Goal: Check status: Check status

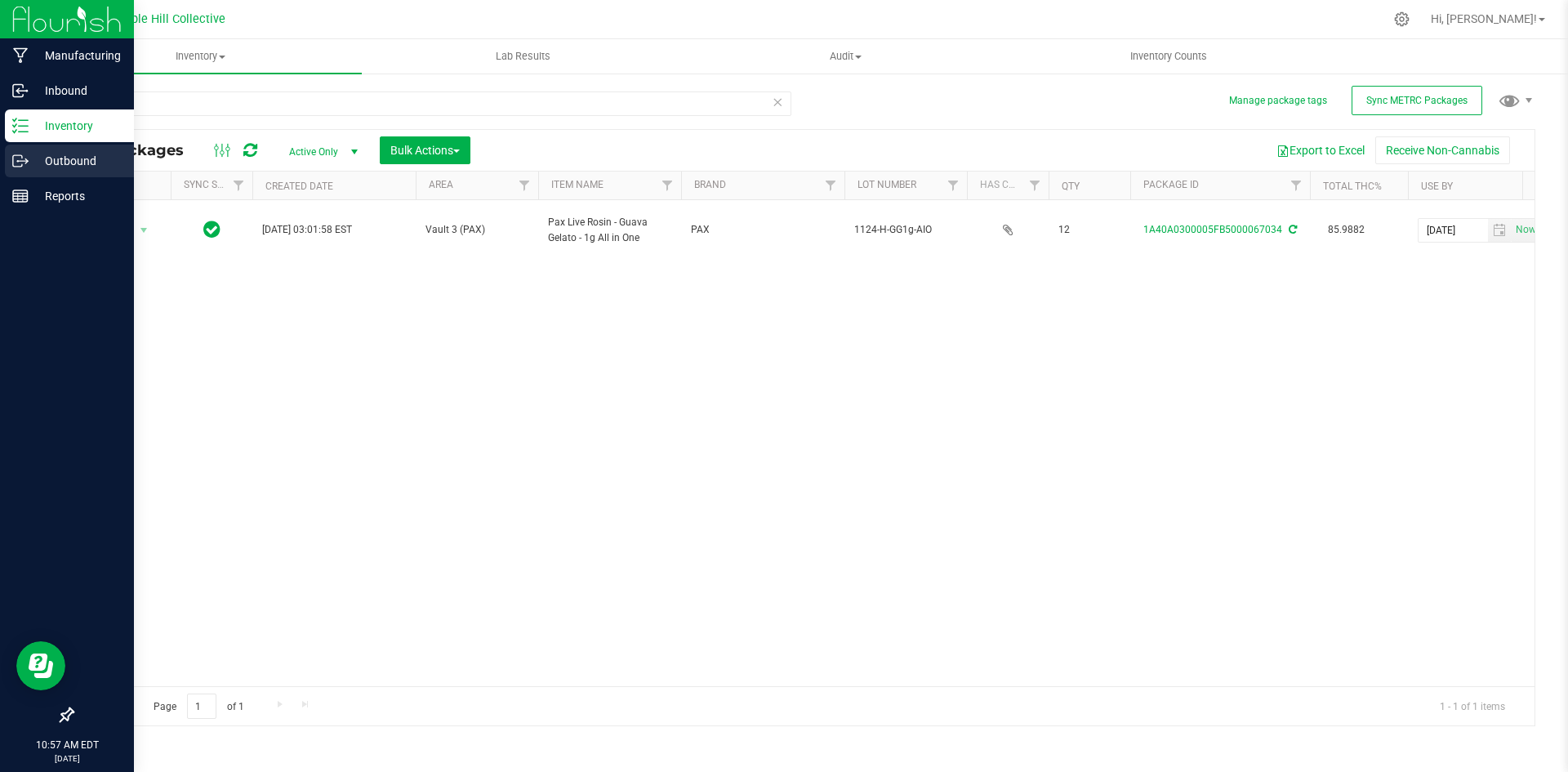
click at [39, 163] on p "Outbound" at bounding box center [77, 161] width 98 height 20
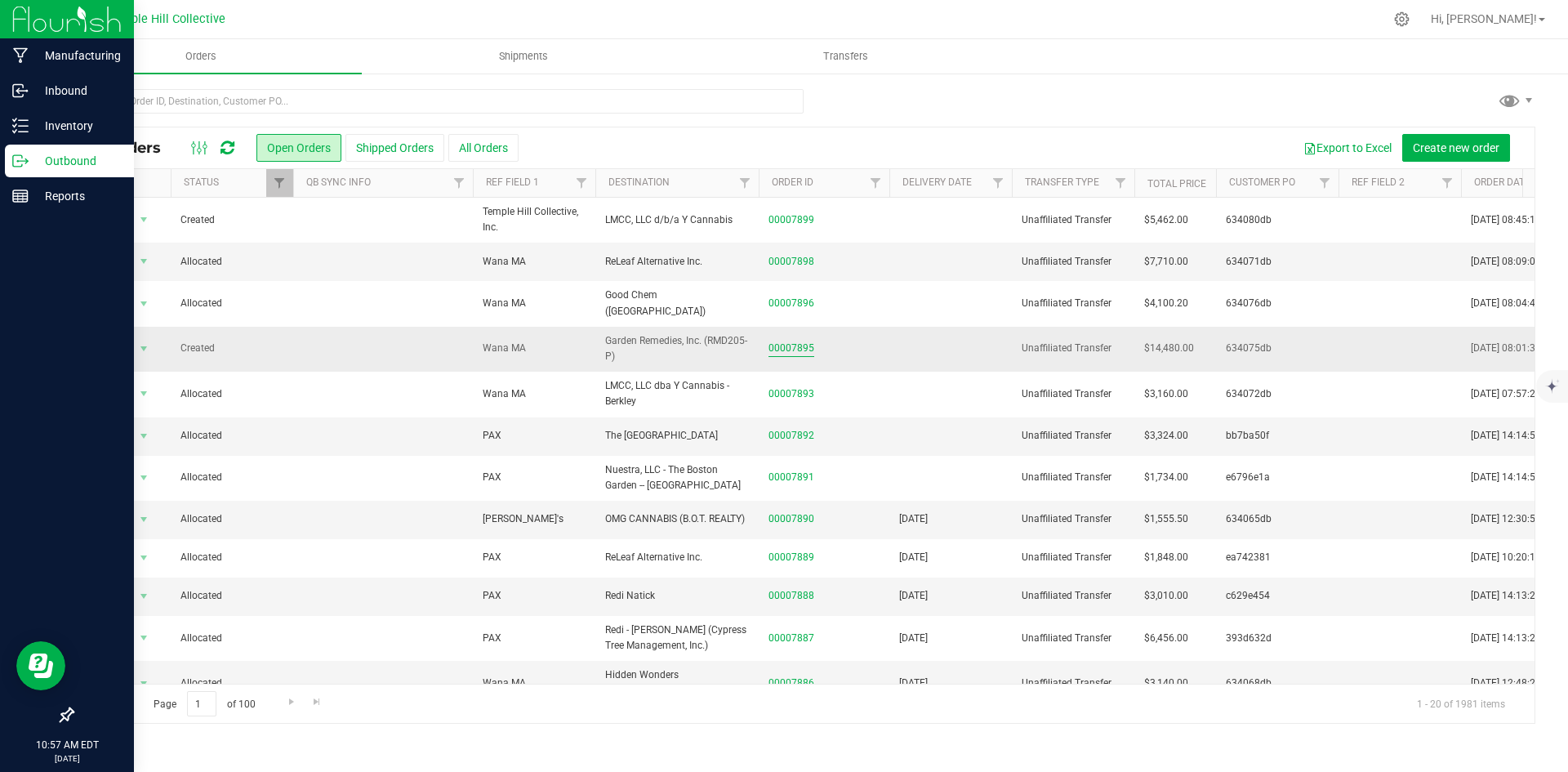
click at [789, 341] on link "00007895" at bounding box center [791, 348] width 46 height 16
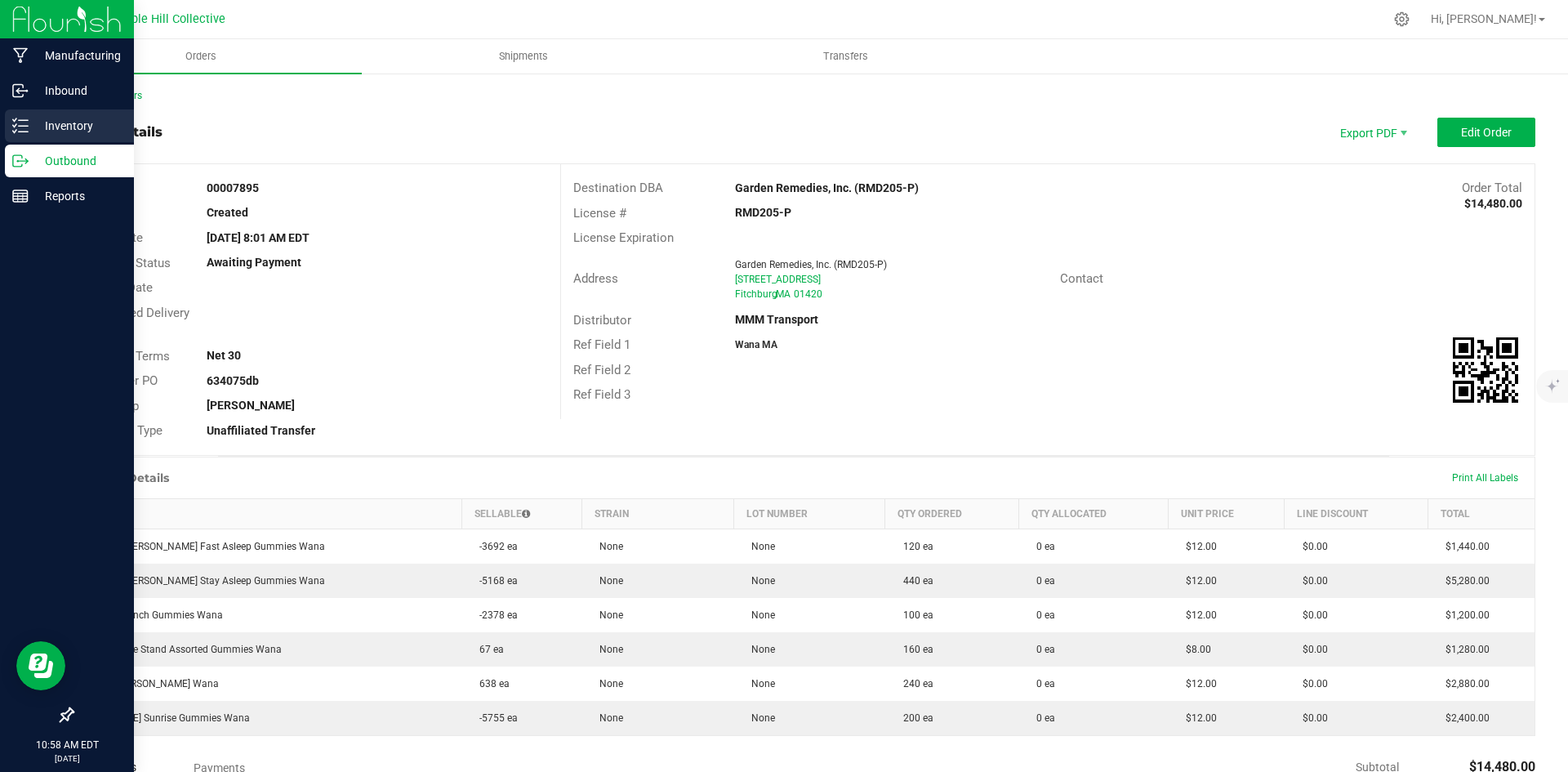
click at [19, 123] on icon at bounding box center [21, 126] width 16 height 16
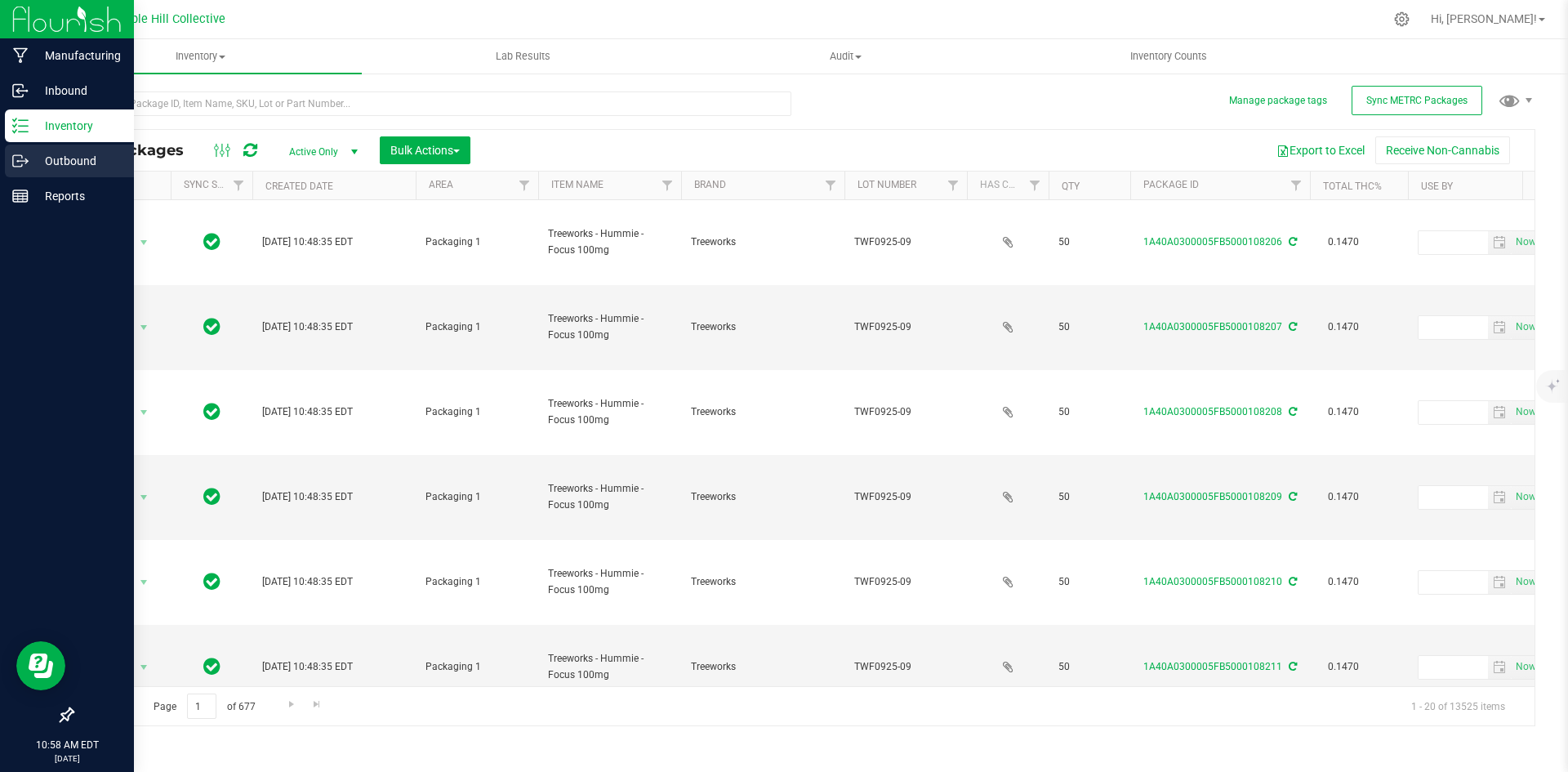
click at [21, 165] on icon at bounding box center [21, 161] width 16 height 16
